Goal: Task Accomplishment & Management: Manage account settings

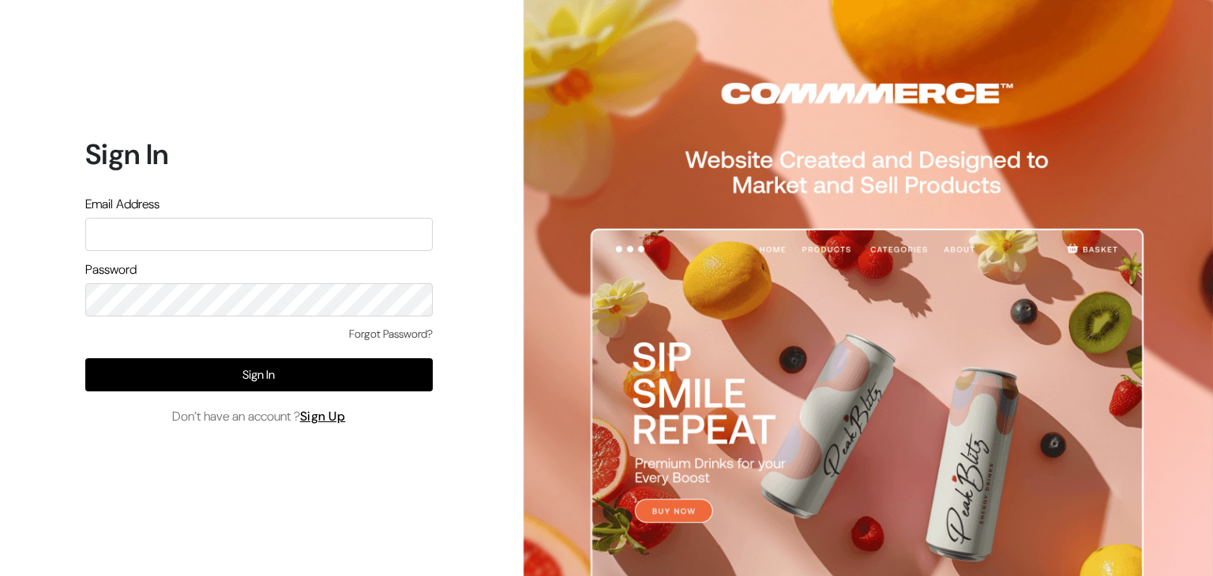
type input "rahulk@outdoinc.com"
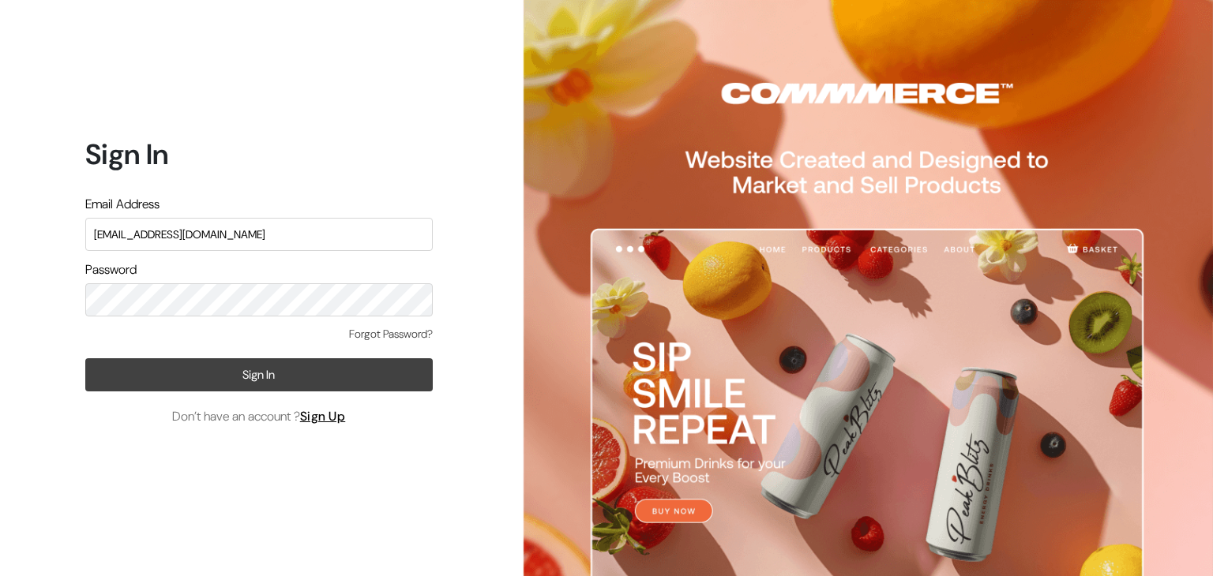
click at [105, 373] on button "Sign In" at bounding box center [258, 374] width 347 height 33
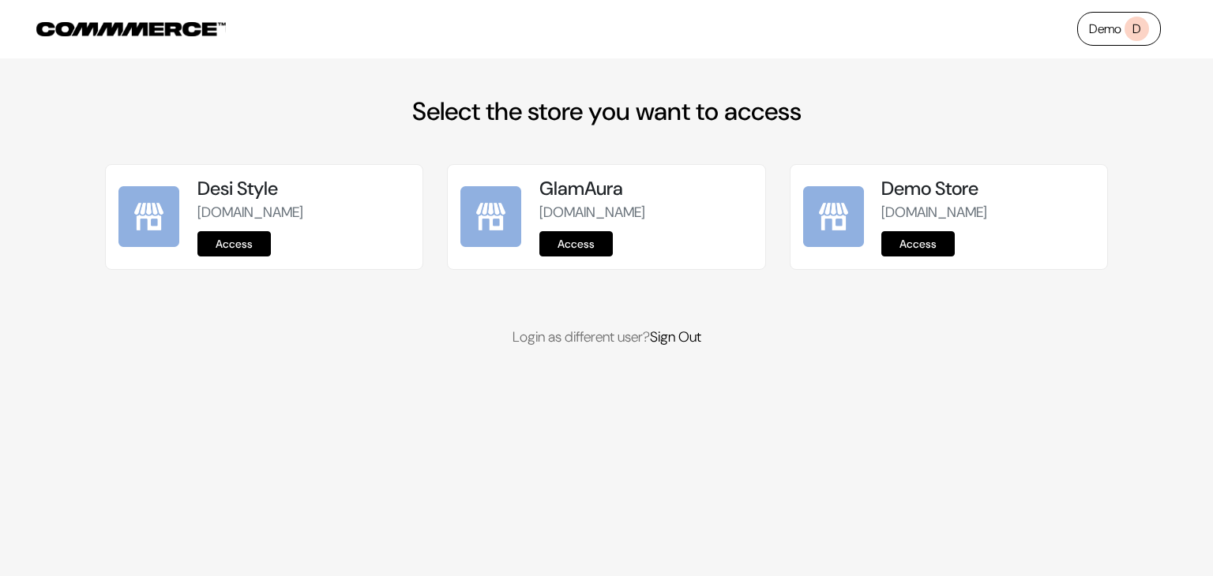
click at [924, 257] on link "Access" at bounding box center [917, 243] width 73 height 25
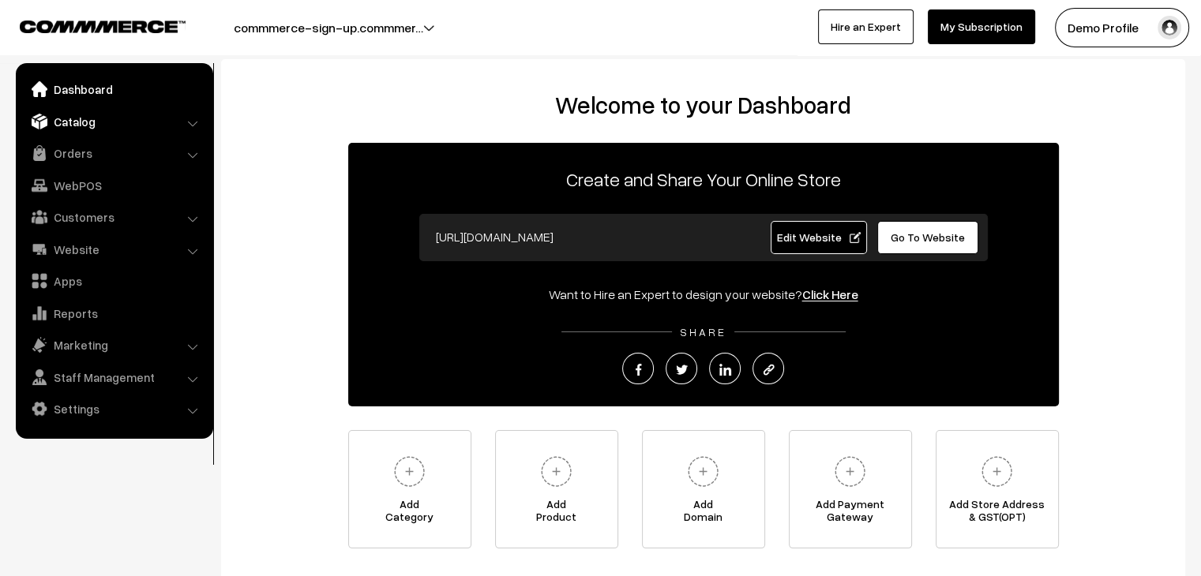
click at [79, 122] on link "Catalog" at bounding box center [114, 121] width 188 height 28
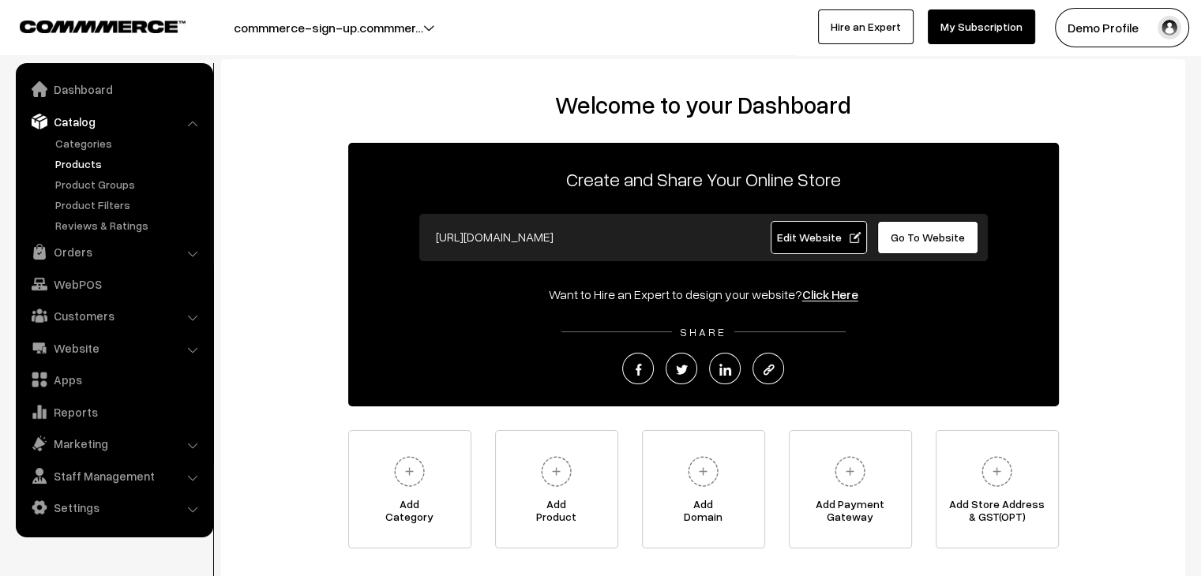
click at [76, 168] on link "Products" at bounding box center [129, 164] width 156 height 17
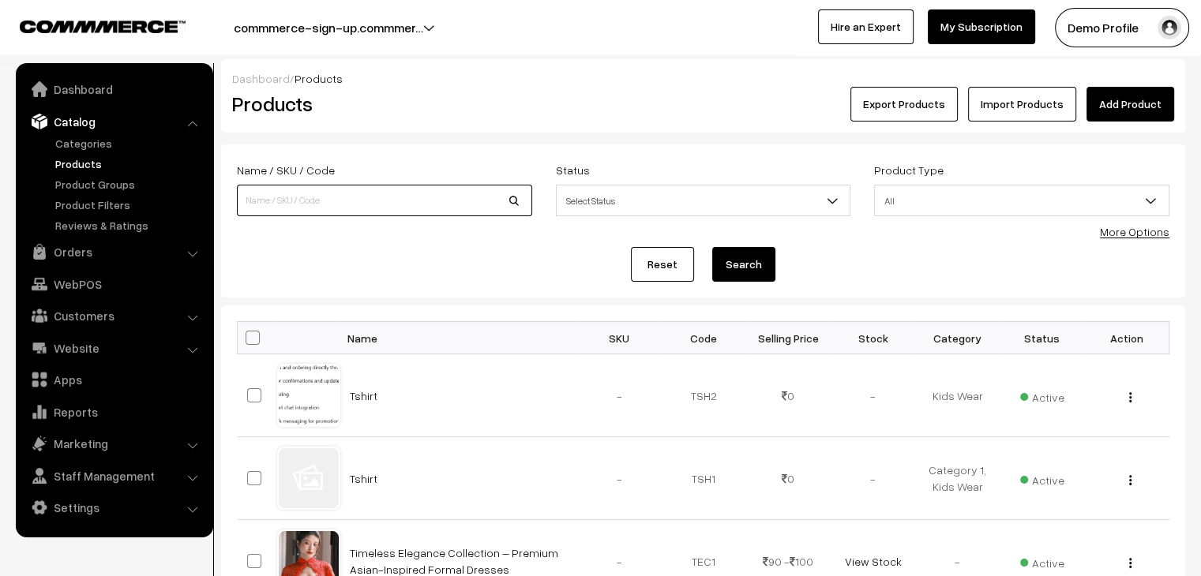
click at [347, 187] on input at bounding box center [384, 201] width 295 height 32
click at [367, 197] on input at bounding box center [384, 201] width 295 height 32
click at [1118, 99] on link "Add Product" at bounding box center [1130, 104] width 88 height 35
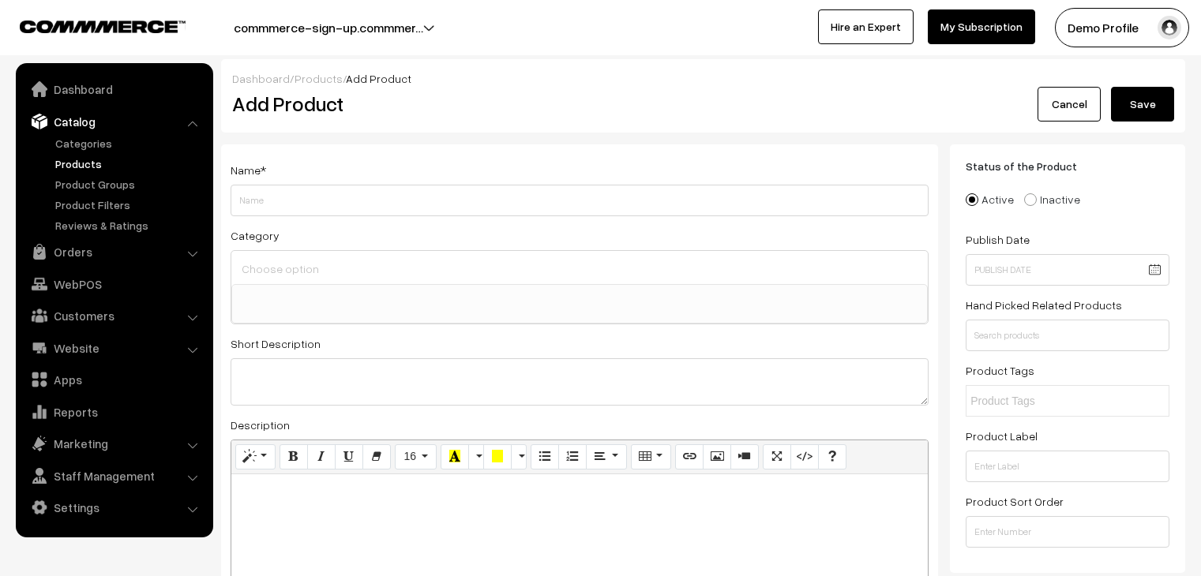
select select
click at [1055, 110] on link "Cancel" at bounding box center [1068, 104] width 63 height 35
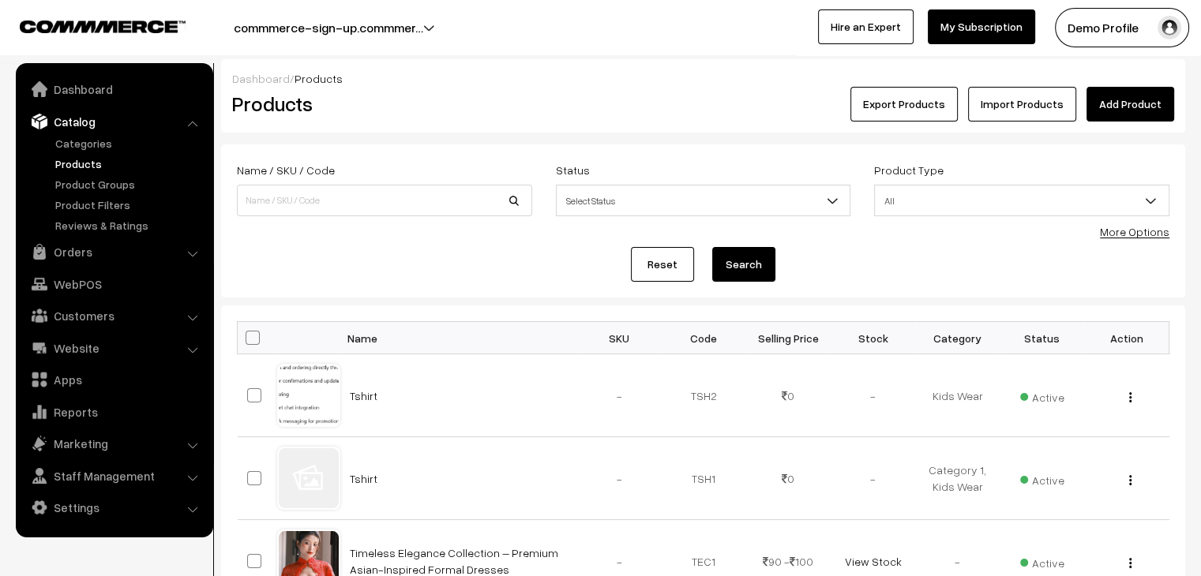
click at [249, 344] on span at bounding box center [253, 338] width 14 height 14
click at [248, 343] on input "checkbox" at bounding box center [243, 337] width 10 height 10
checkbox input "true"
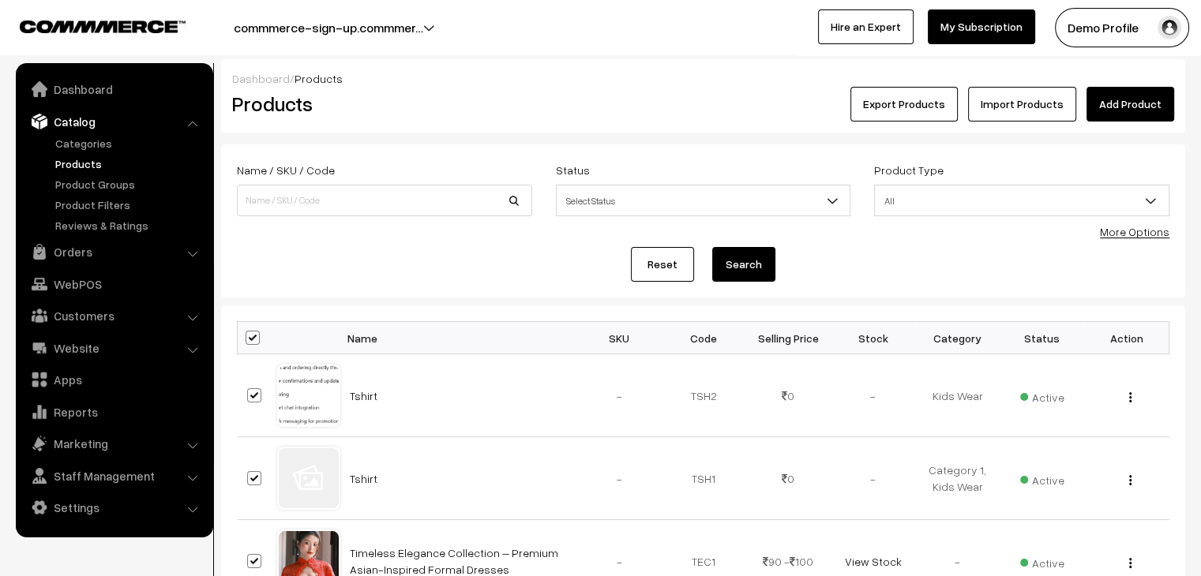
checkbox input "true"
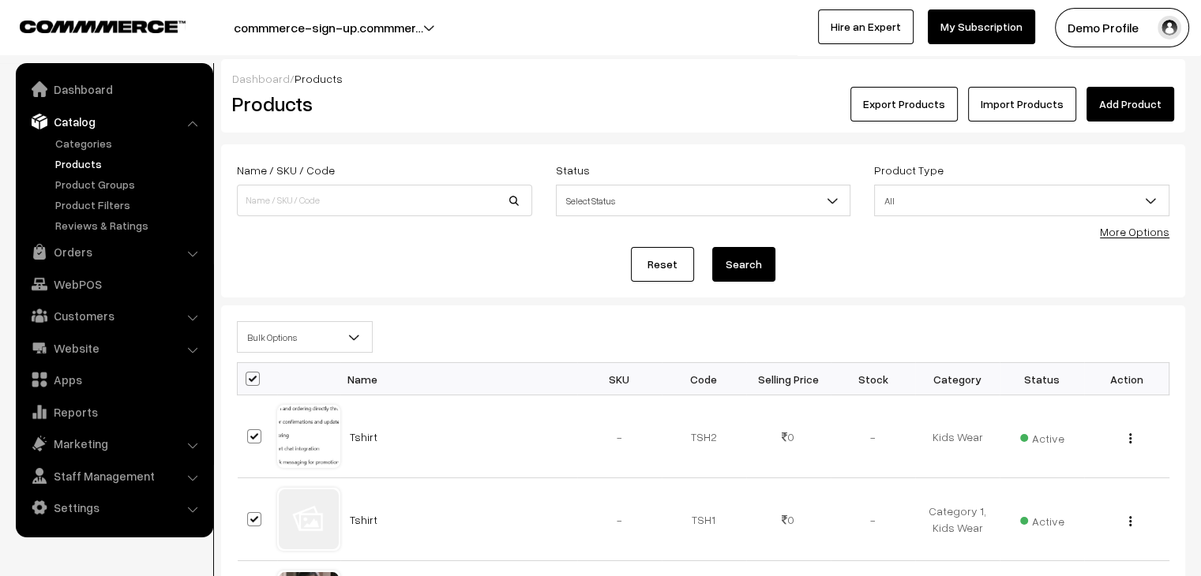
scroll to position [79, 0]
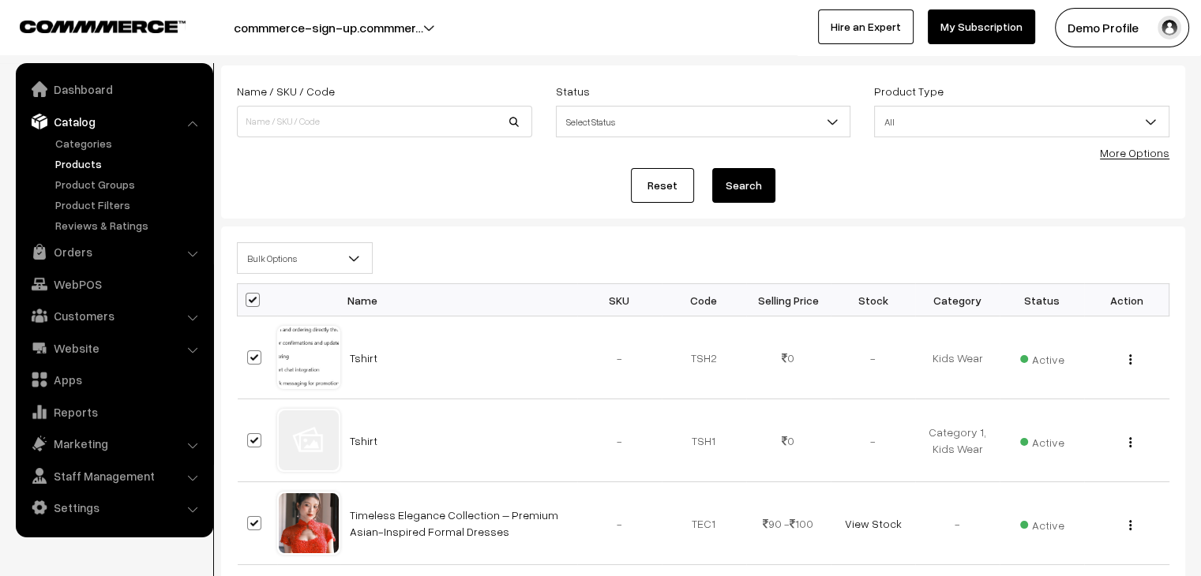
click at [321, 264] on span "Bulk Options" at bounding box center [305, 259] width 134 height 28
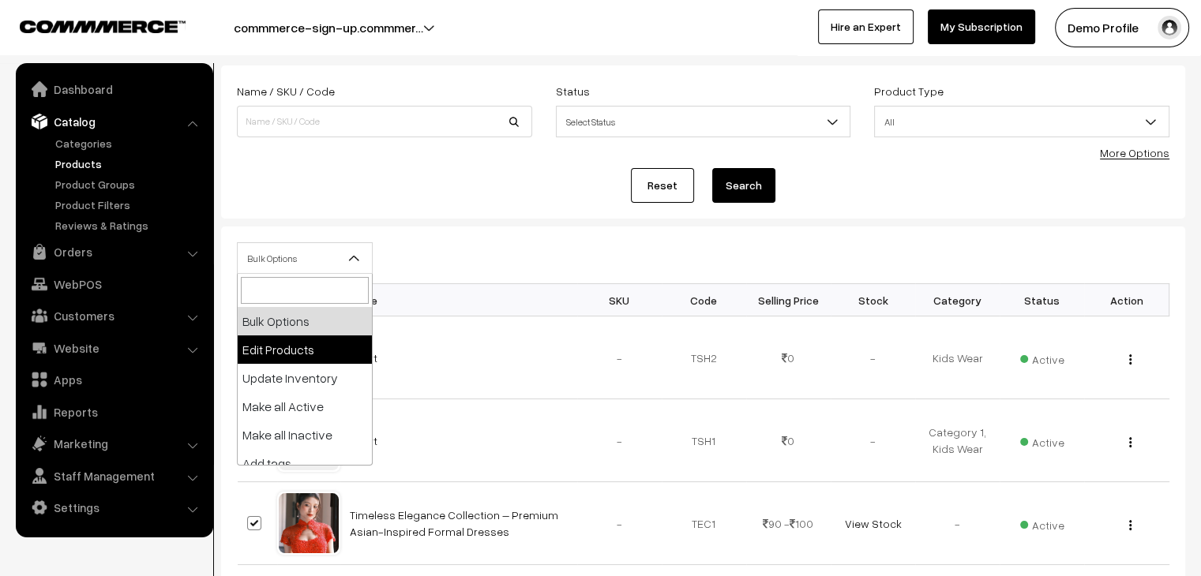
select select "editProduct"
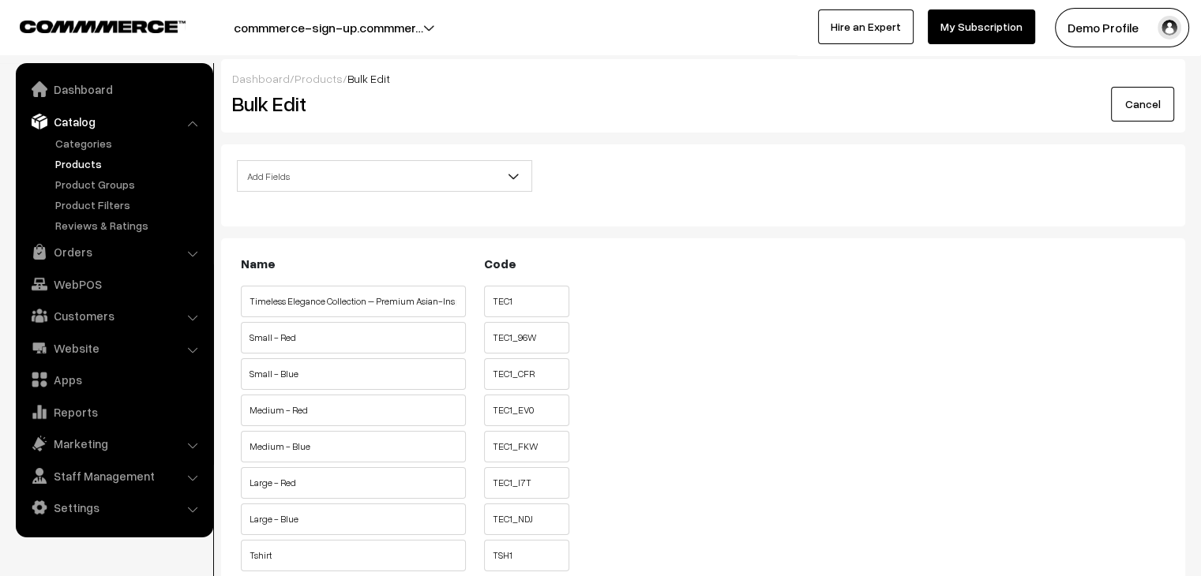
click at [506, 298] on input "TEC1" at bounding box center [526, 302] width 85 height 32
click at [384, 307] on input "Timeless Elegance Collection – Premium Asian-Inspired Formal Dresses" at bounding box center [353, 302] width 225 height 32
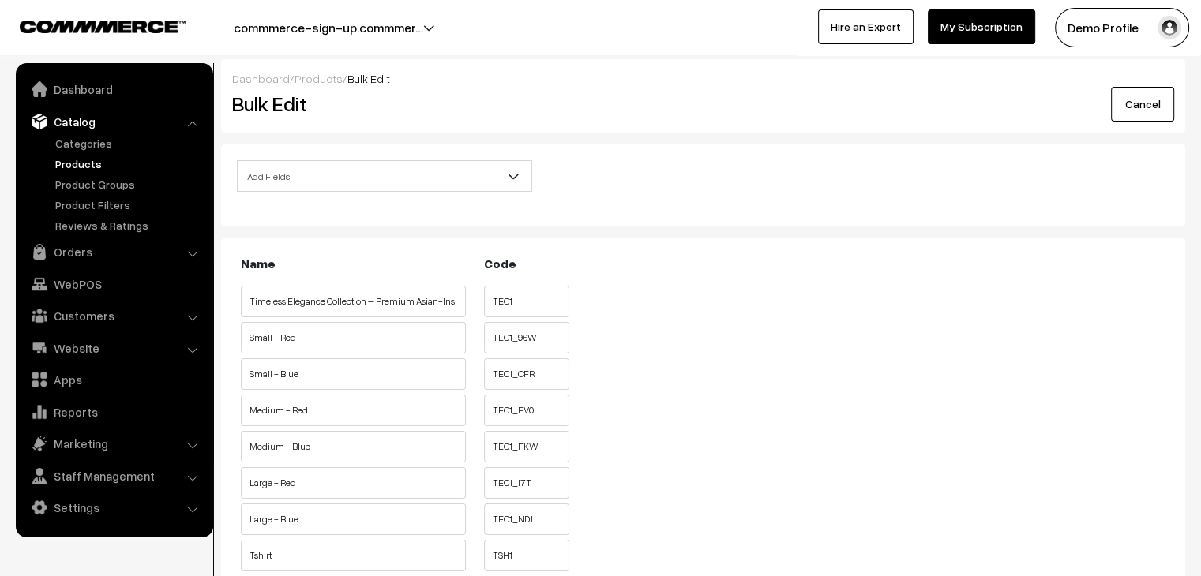
click at [399, 295] on input "Timeless Elegance Collection – Premium Asian-Inspired Formal Dresses" at bounding box center [353, 302] width 225 height 32
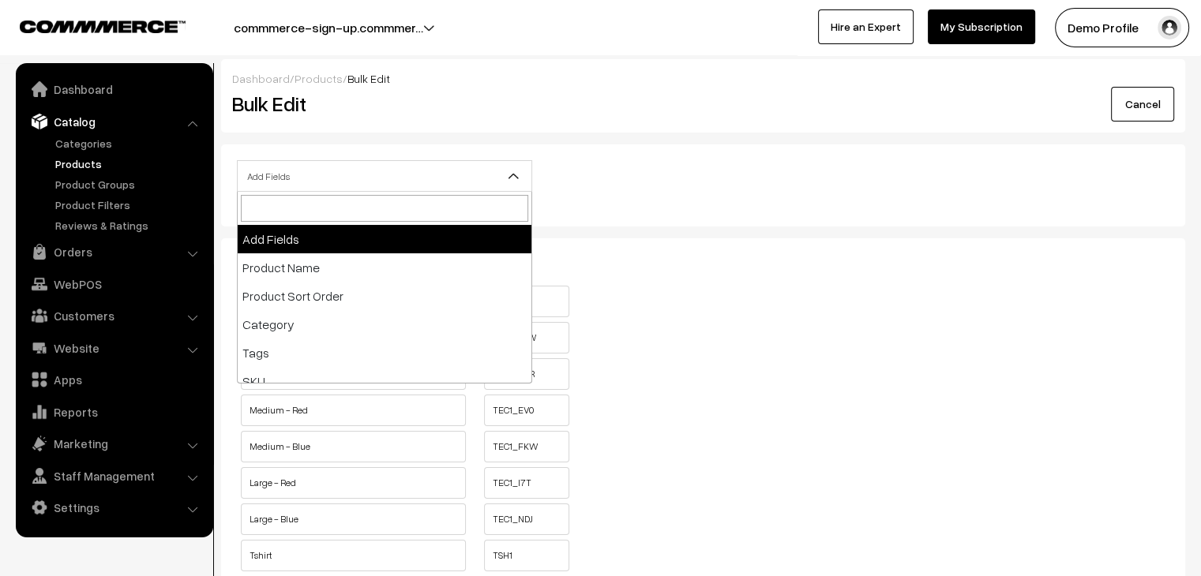
click at [322, 175] on span "Add Fields" at bounding box center [385, 177] width 294 height 28
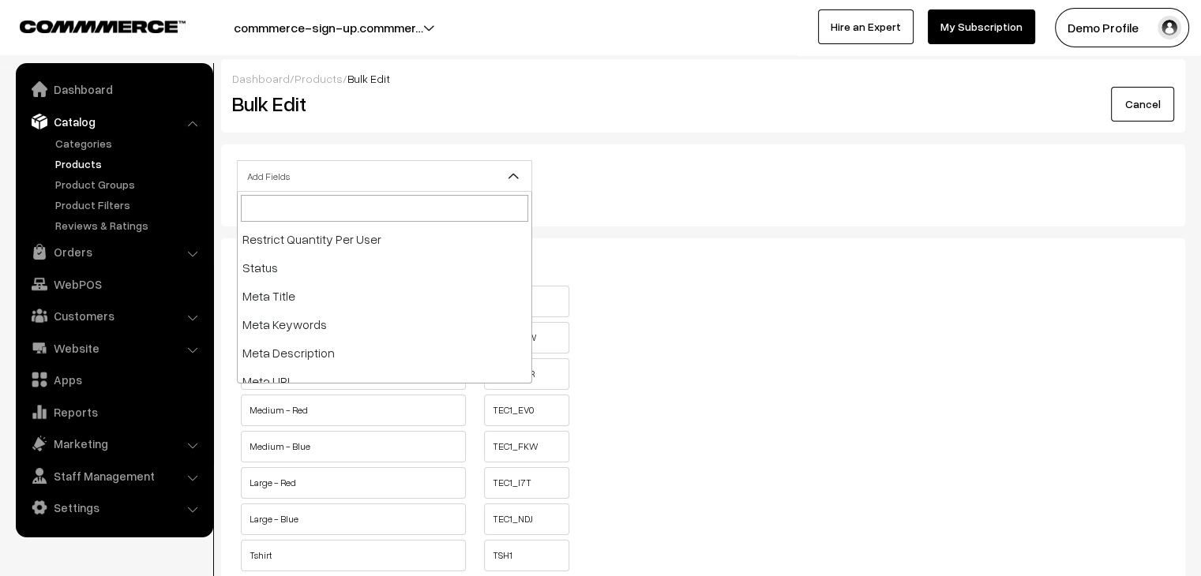
scroll to position [354, 0]
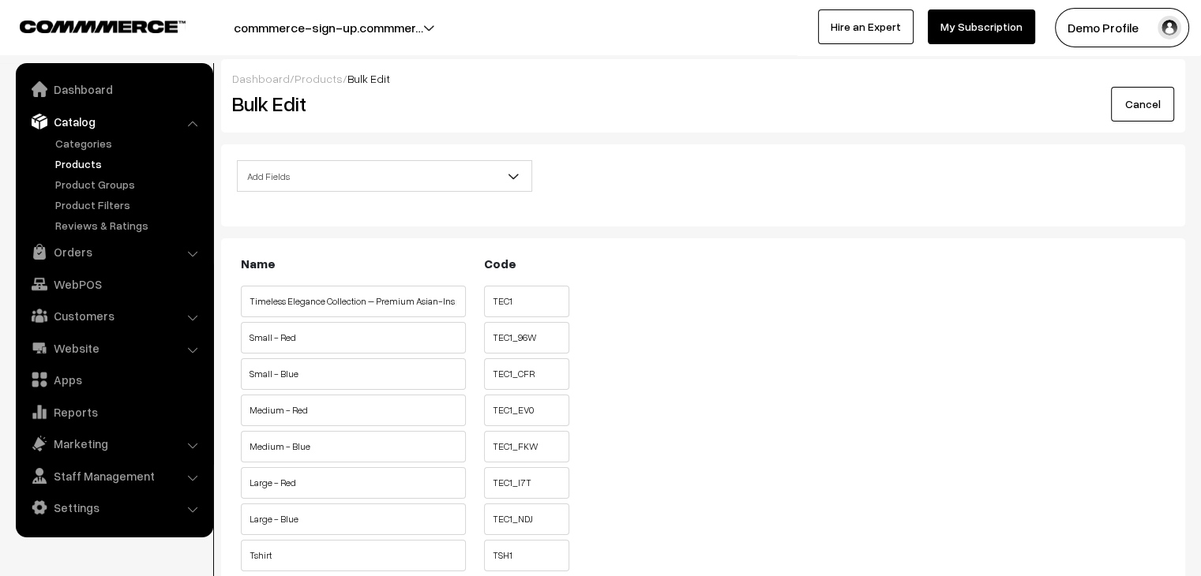
click at [711, 392] on div "Name Code Timeless Elegance Collection – Premium Asian-Inspired Formal Dresses …" at bounding box center [703, 427] width 932 height 346
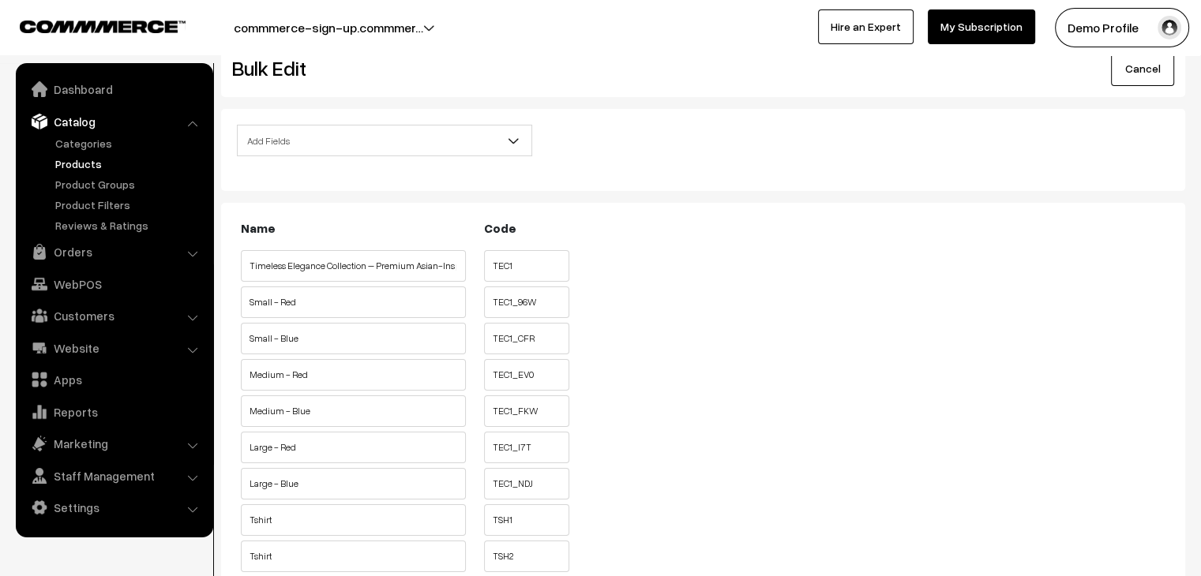
scroll to position [0, 0]
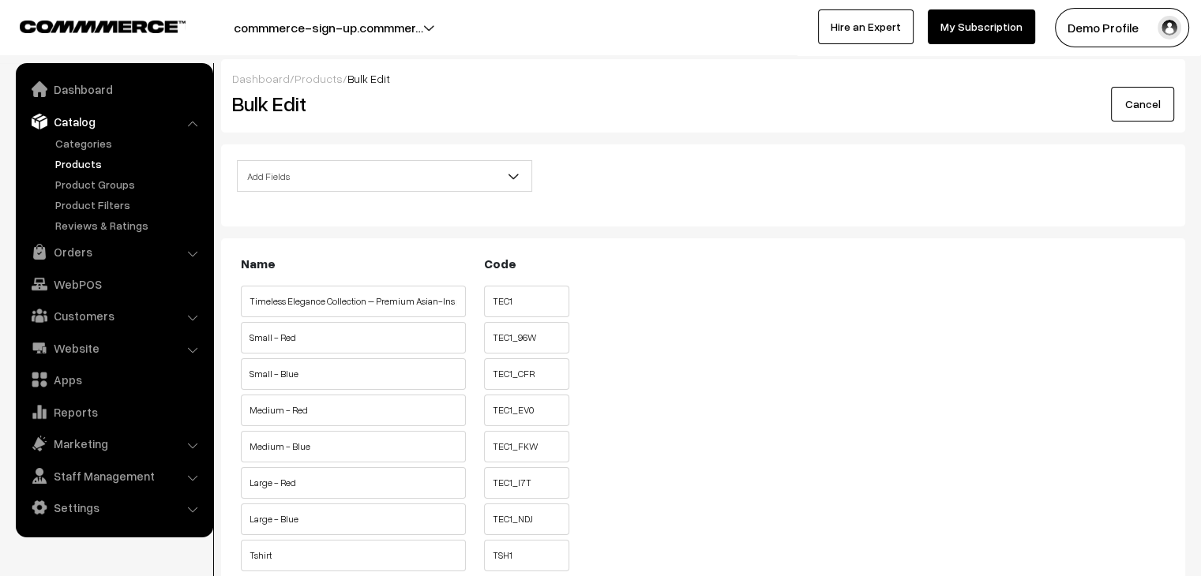
click at [341, 174] on span "Add Fields" at bounding box center [385, 177] width 294 height 28
click at [347, 136] on div "Dashboard / Products / Bulk Edit Bulk Edit Cancel Add Fields Product Name Produ…" at bounding box center [703, 370] width 964 height 623
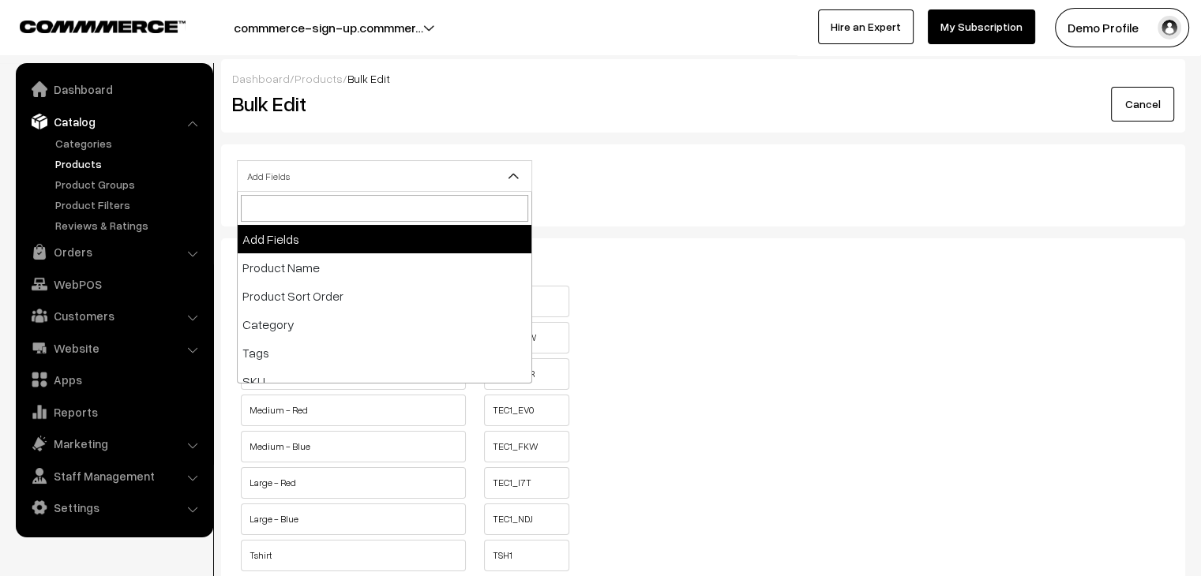
click at [388, 177] on span "Add Fields" at bounding box center [385, 177] width 294 height 28
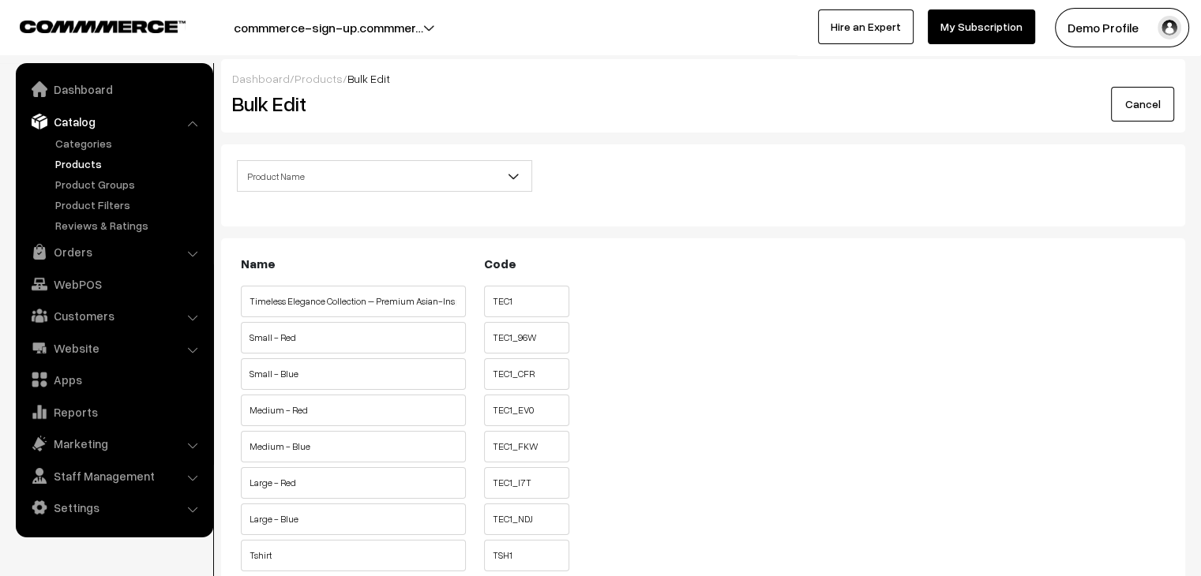
select select "name"
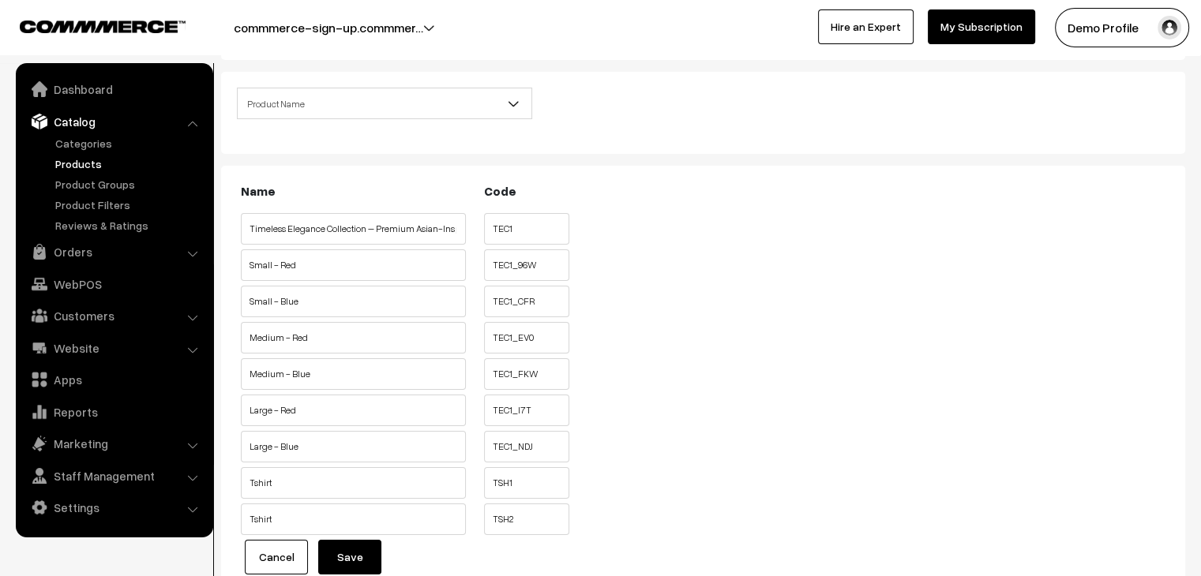
scroll to position [71, 0]
click at [433, 232] on input "Timeless Elegance Collection – Premium Asian-Inspired Formal Dresses" at bounding box center [353, 231] width 225 height 32
click at [518, 236] on input "TEC1" at bounding box center [526, 231] width 85 height 32
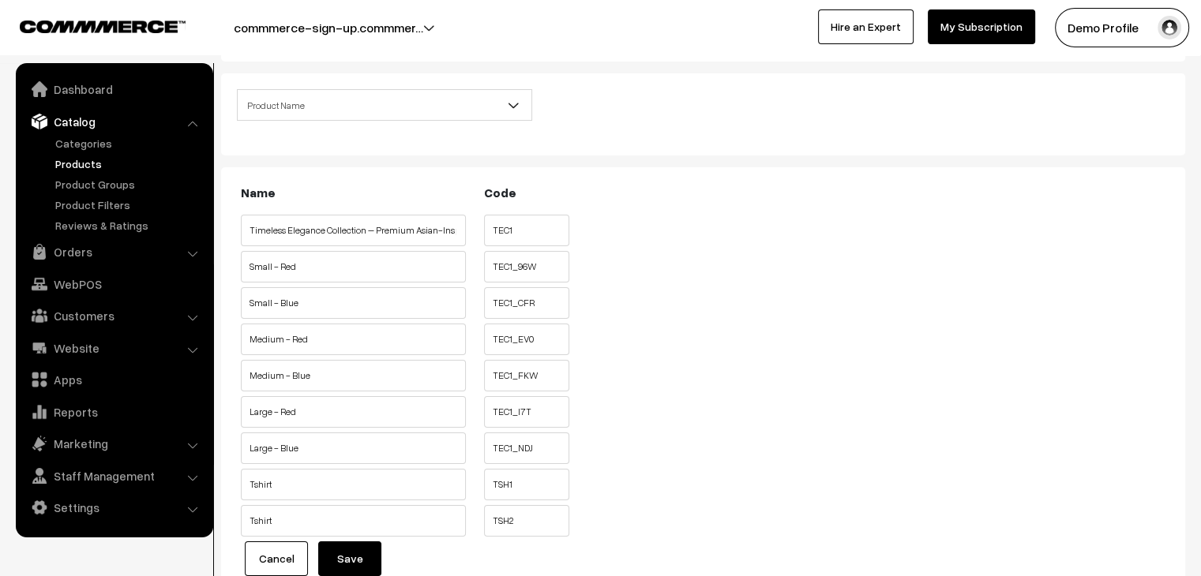
click at [689, 219] on ul "Timeless Elegance Collection – Premium Asian-Inspired Formal Dresses TEC1" at bounding box center [703, 227] width 932 height 24
